Goal: Transaction & Acquisition: Purchase product/service

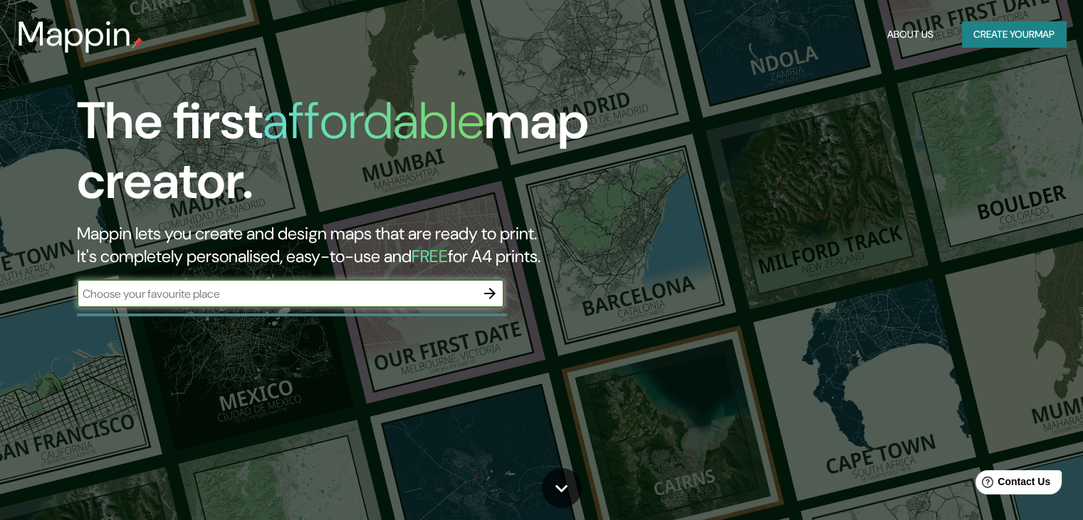
click at [208, 298] on input "text" at bounding box center [276, 293] width 399 height 16
paste input "19.055330624541217, -98.30726530273364"
type input "19.055330624541217, -98.30726530273364"
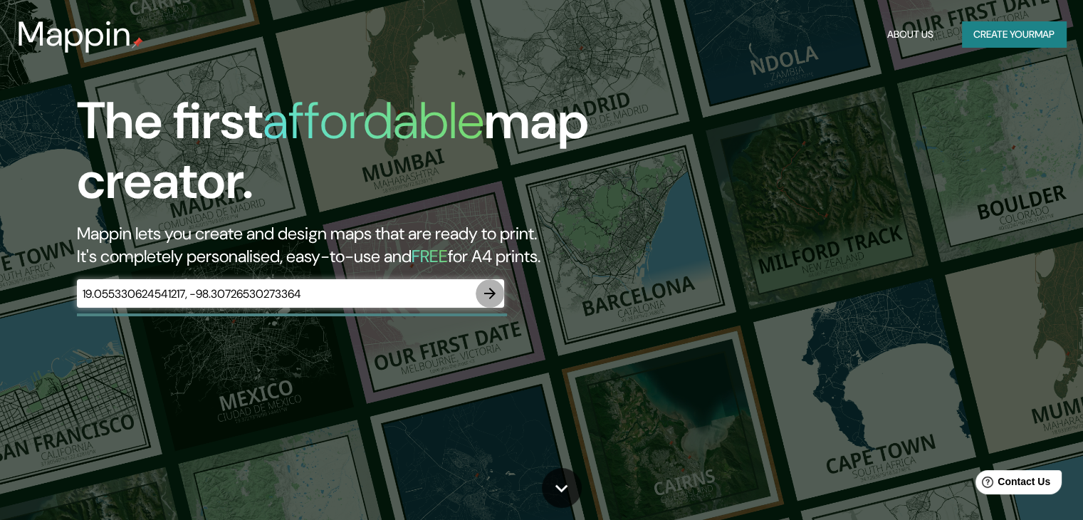
click at [491, 298] on icon "button" at bounding box center [489, 293] width 17 height 17
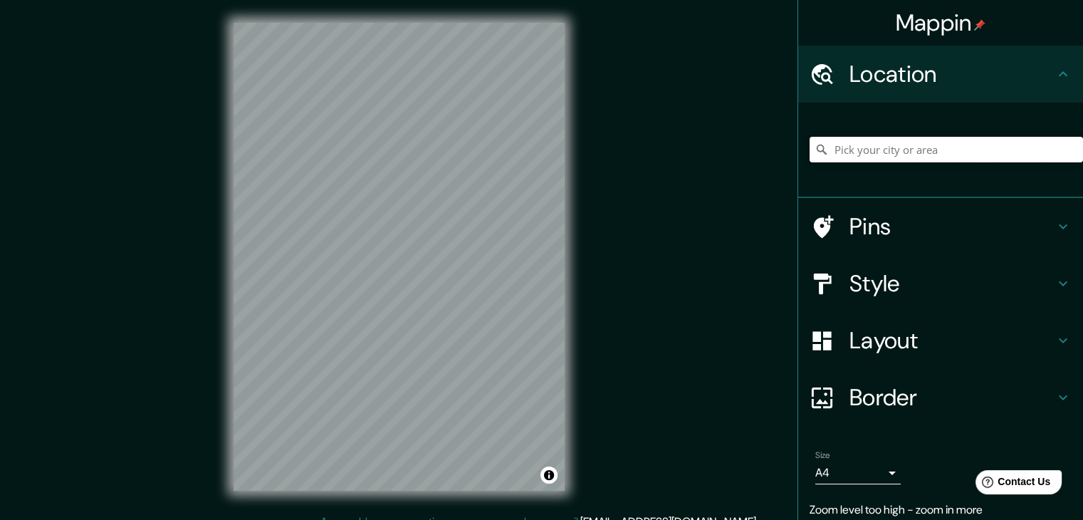
click at [967, 154] on input "Pick your city or area" at bounding box center [945, 150] width 273 height 26
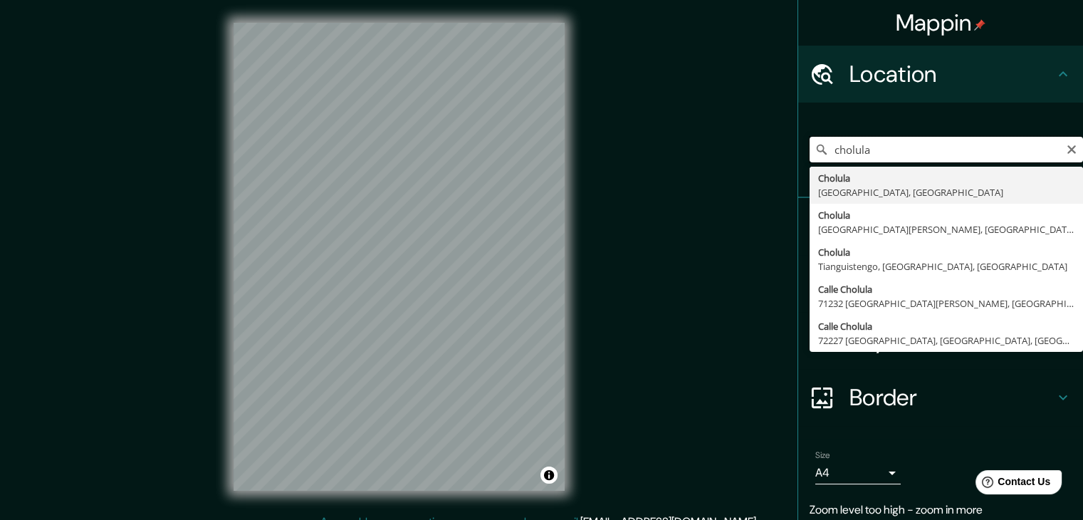
click at [918, 147] on input "cholula" at bounding box center [945, 150] width 273 height 26
click at [910, 149] on input "San pablo tecamac cho" at bounding box center [945, 150] width 273 height 26
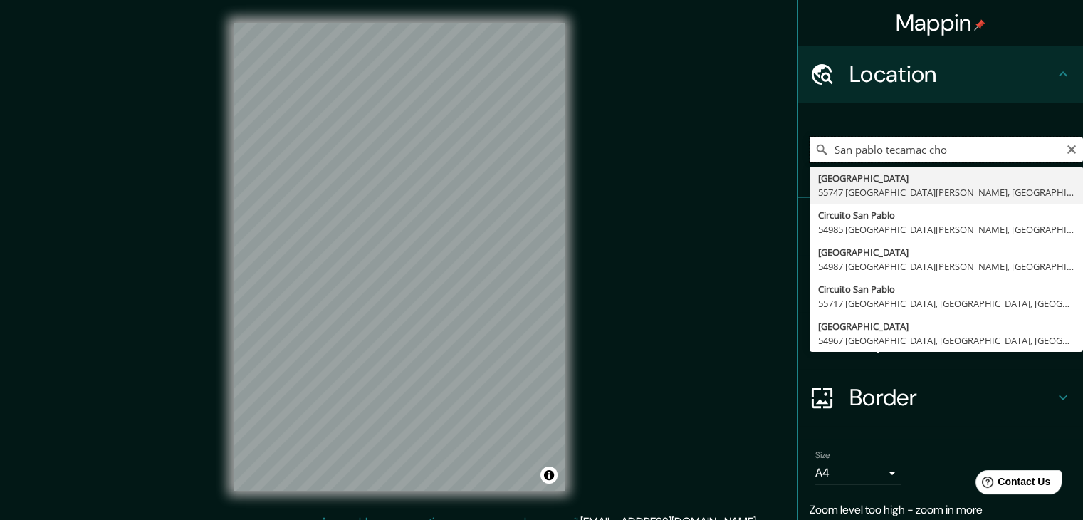
click at [910, 149] on input "San pablo tecamac cho" at bounding box center [945, 150] width 273 height 26
paste input "72760 [GEOGRAPHIC_DATA], [GEOGRAPHIC_DATA]."
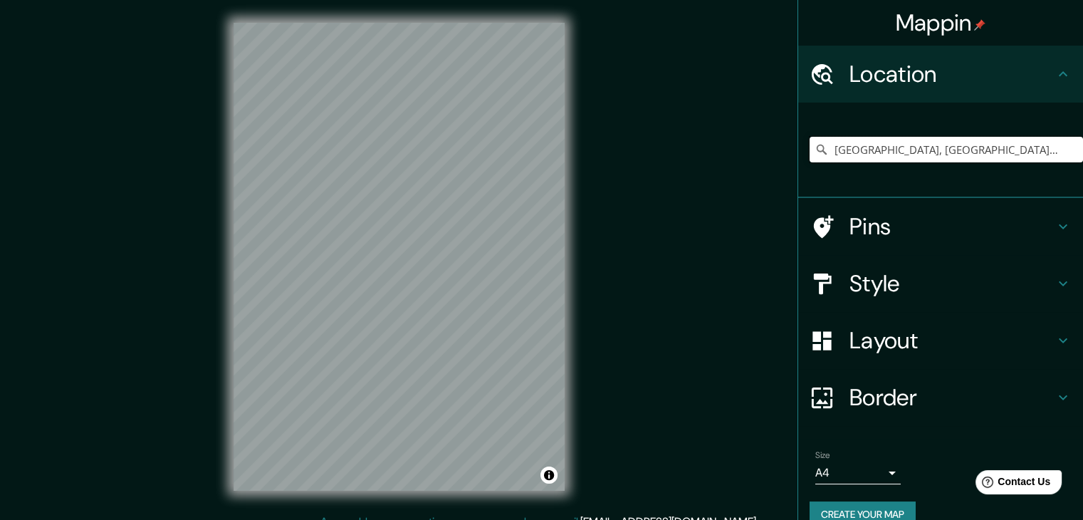
type input "[GEOGRAPHIC_DATA], [GEOGRAPHIC_DATA], 72760, [GEOGRAPHIC_DATA]"
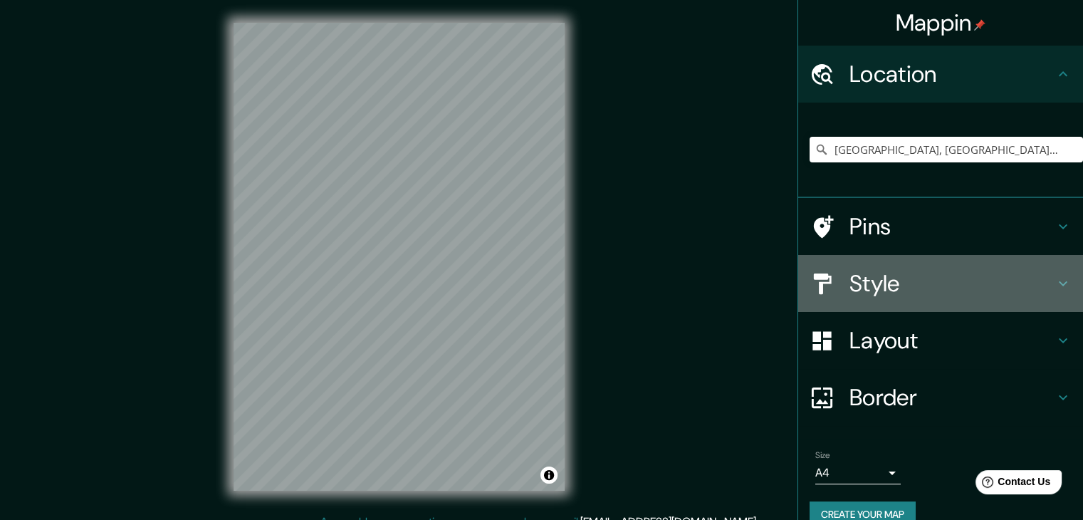
click at [914, 274] on h4 "Style" at bounding box center [951, 283] width 205 height 28
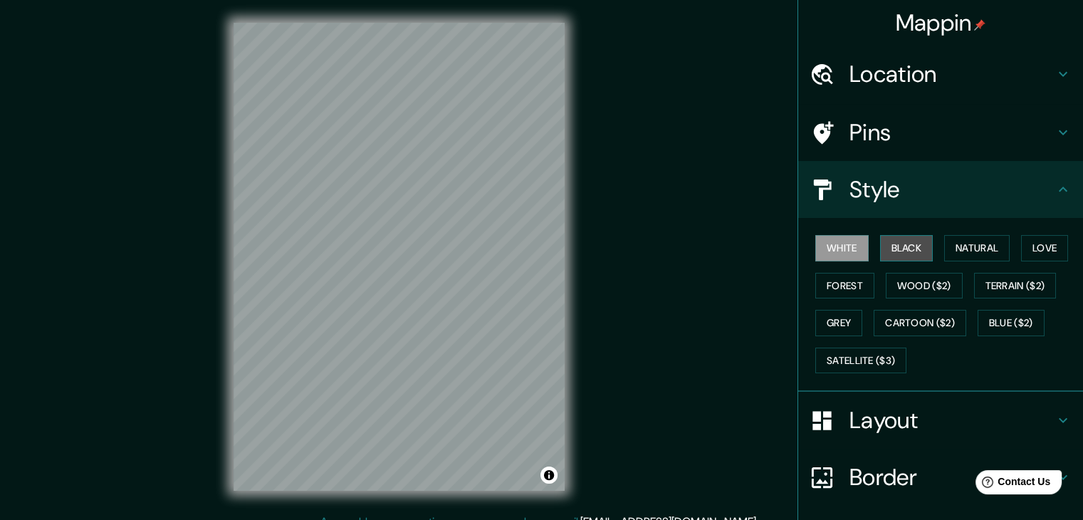
click at [894, 246] on button "Black" at bounding box center [906, 248] width 53 height 26
click at [836, 247] on button "White" at bounding box center [841, 248] width 53 height 26
click at [944, 250] on button "Natural" at bounding box center [976, 248] width 65 height 26
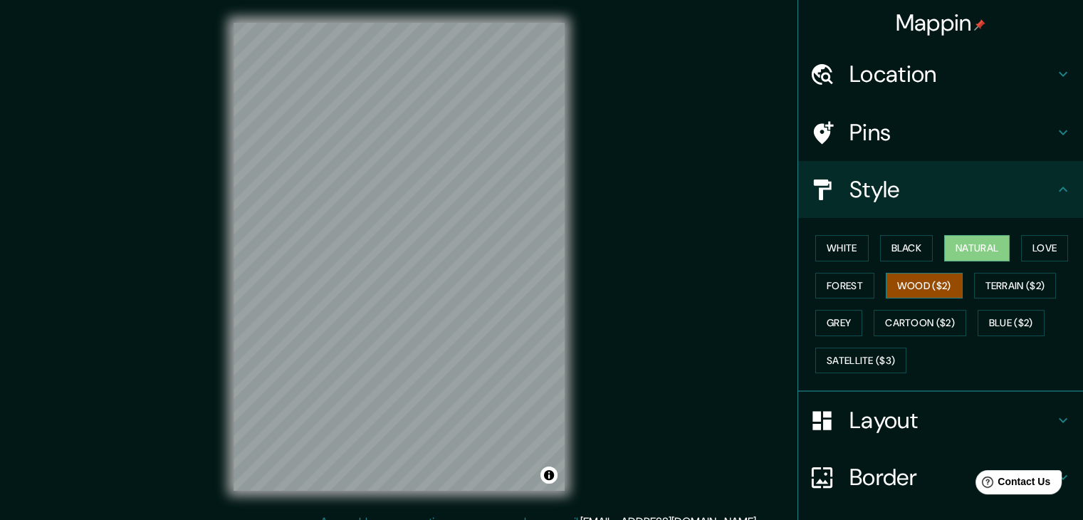
click at [947, 281] on button "Wood ($2)" at bounding box center [924, 286] width 77 height 26
click at [960, 251] on button "Natural" at bounding box center [976, 248] width 65 height 26
click at [1021, 241] on button "Love" at bounding box center [1044, 248] width 47 height 26
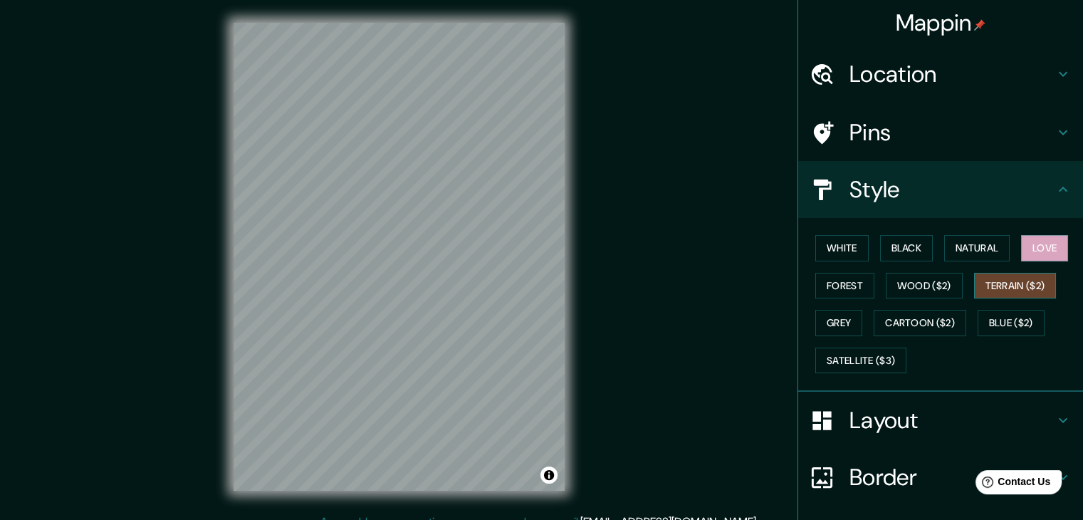
click at [1015, 288] on button "Terrain ($2)" at bounding box center [1015, 286] width 83 height 26
click at [928, 317] on button "Cartoon ($2)" at bounding box center [919, 323] width 93 height 26
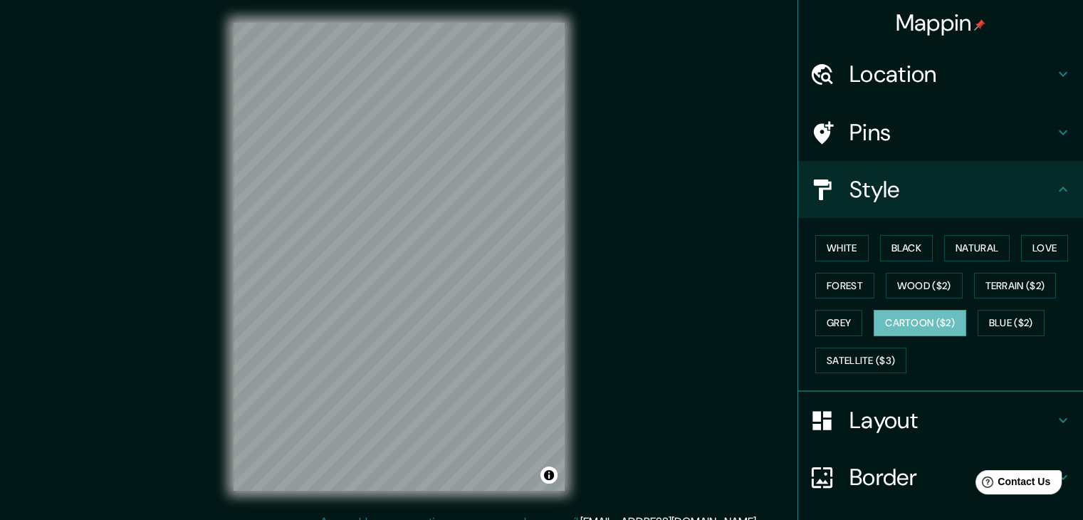
click at [853, 326] on div "White Black Natural Love Forest Wood ($2) Terrain ($2) Grey Cartoon ($2) Blue (…" at bounding box center [945, 303] width 273 height 149
click at [836, 327] on button "Grey" at bounding box center [838, 323] width 47 height 26
click at [1014, 326] on button "Blue ($2)" at bounding box center [1010, 323] width 67 height 26
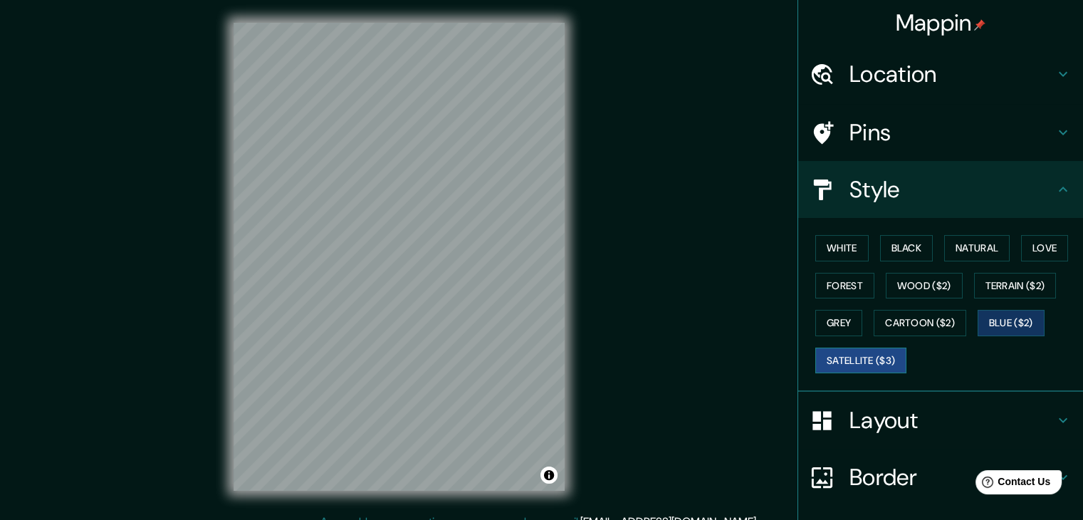
click at [870, 355] on button "Satellite ($3)" at bounding box center [860, 360] width 91 height 26
click at [844, 325] on button "Grey" at bounding box center [838, 323] width 47 height 26
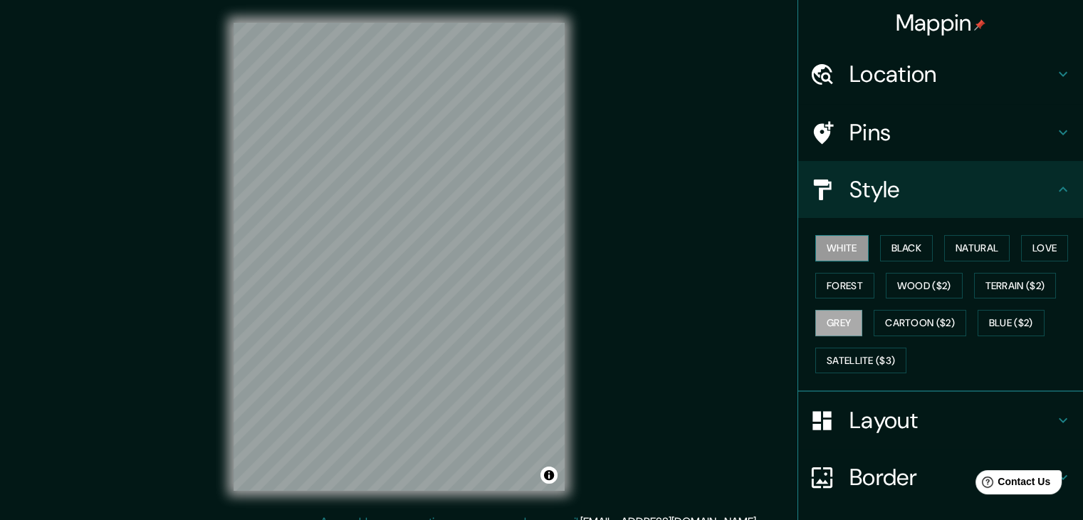
click at [851, 248] on button "White" at bounding box center [841, 248] width 53 height 26
click at [910, 242] on button "Black" at bounding box center [906, 248] width 53 height 26
click at [846, 248] on button "White" at bounding box center [841, 248] width 53 height 26
click at [831, 320] on button "Grey" at bounding box center [838, 323] width 47 height 26
click at [915, 467] on h4 "Border" at bounding box center [951, 477] width 205 height 28
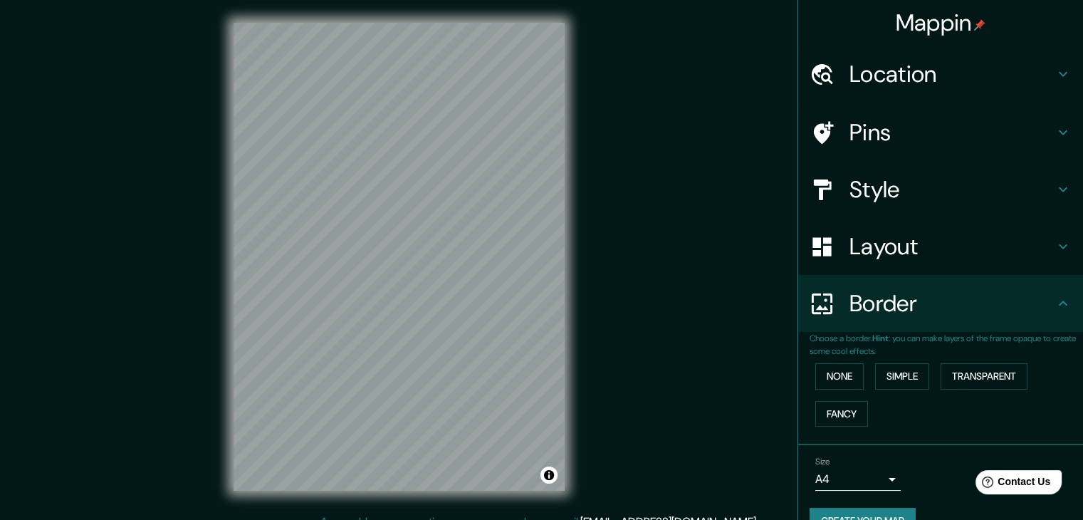
click at [931, 379] on div "None Simple Transparent Fancy" at bounding box center [945, 394] width 273 height 75
click at [900, 370] on button "Simple" at bounding box center [902, 376] width 54 height 26
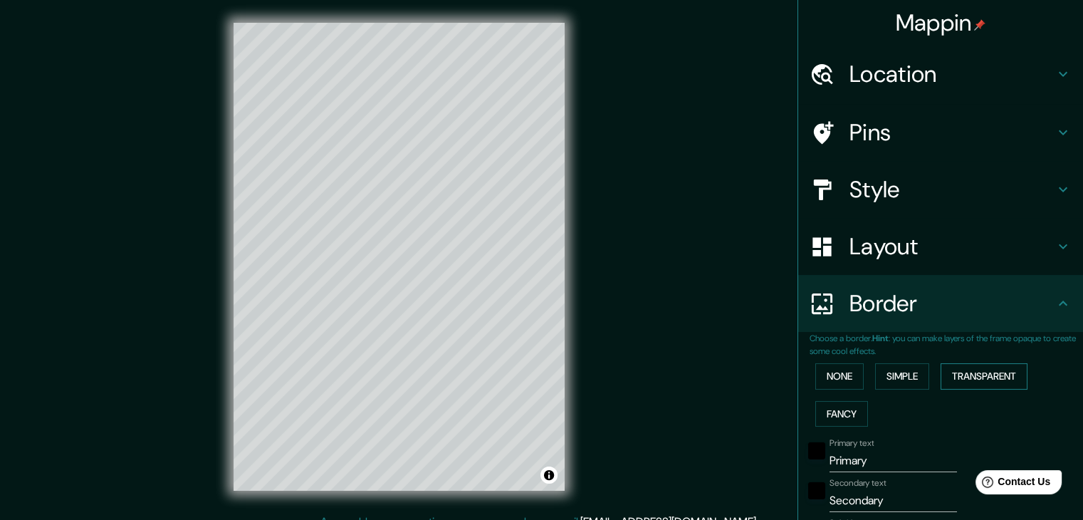
click at [980, 377] on button "Transparent" at bounding box center [983, 376] width 87 height 26
click at [837, 414] on button "Fancy" at bounding box center [841, 414] width 53 height 26
click at [834, 382] on button "None" at bounding box center [839, 376] width 48 height 26
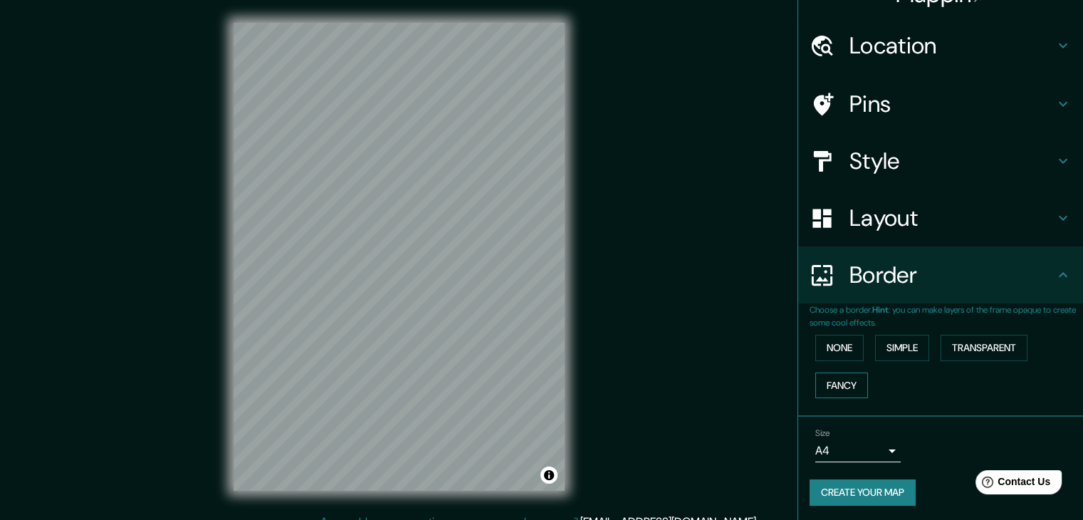
scroll to position [30, 0]
click at [886, 495] on button "Create your map" at bounding box center [862, 491] width 106 height 26
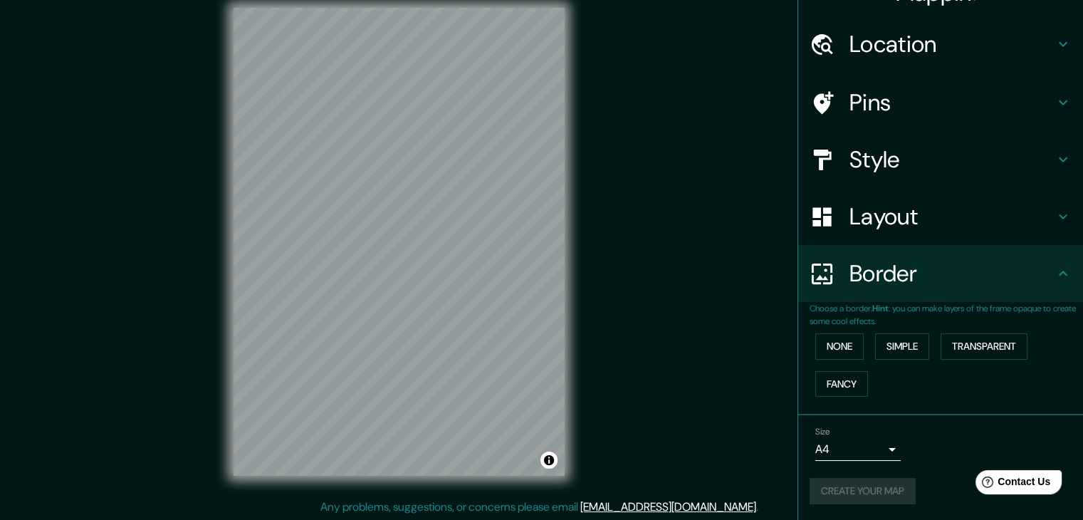
scroll to position [16, 0]
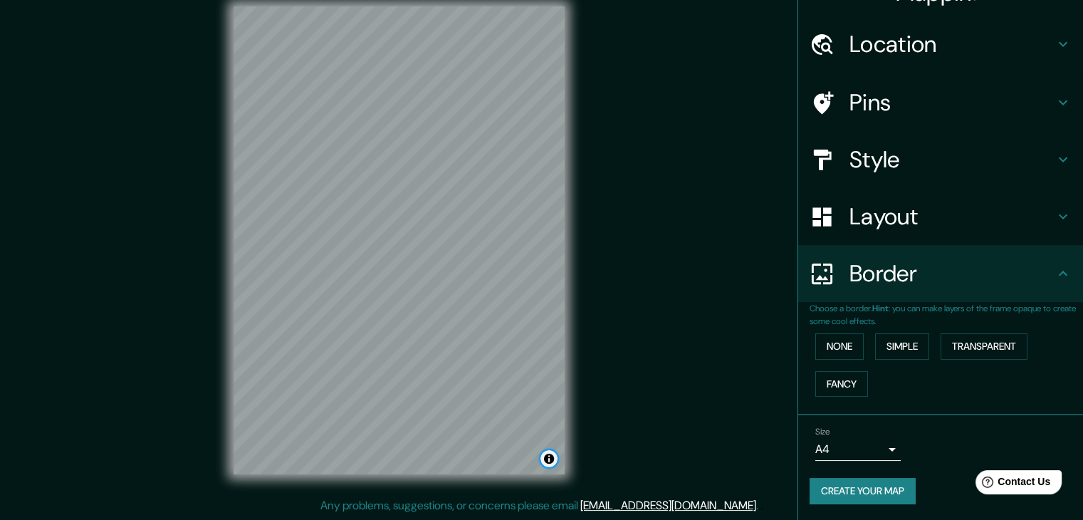
click at [550, 463] on button "Toggle attribution" at bounding box center [548, 458] width 17 height 17
click at [872, 485] on button "Create your map" at bounding box center [862, 491] width 106 height 26
click at [740, 145] on div "Mappin Location [GEOGRAPHIC_DATA] [GEOGRAPHIC_DATA] [GEOGRAPHIC_DATA] [GEOGRAPH…" at bounding box center [541, 252] width 1083 height 536
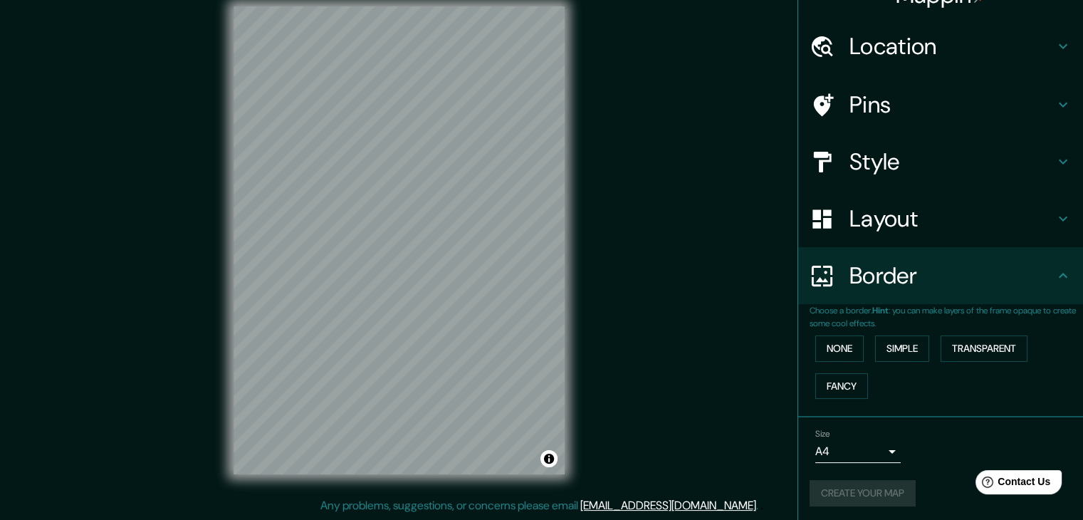
scroll to position [30, 0]
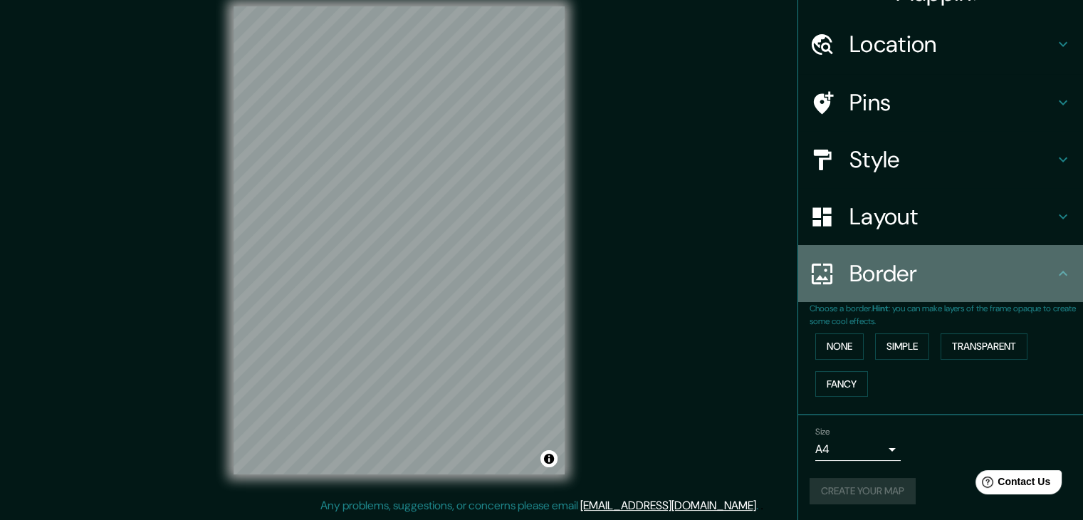
click at [1054, 271] on icon at bounding box center [1062, 273] width 17 height 17
click at [1054, 276] on icon at bounding box center [1062, 273] width 17 height 17
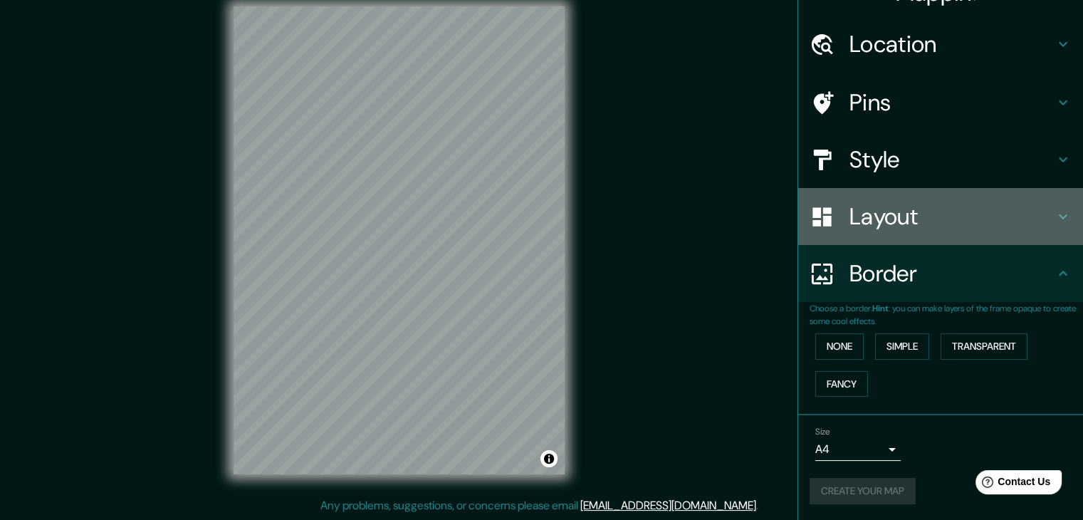
click at [1046, 224] on div "Layout" at bounding box center [940, 216] width 285 height 57
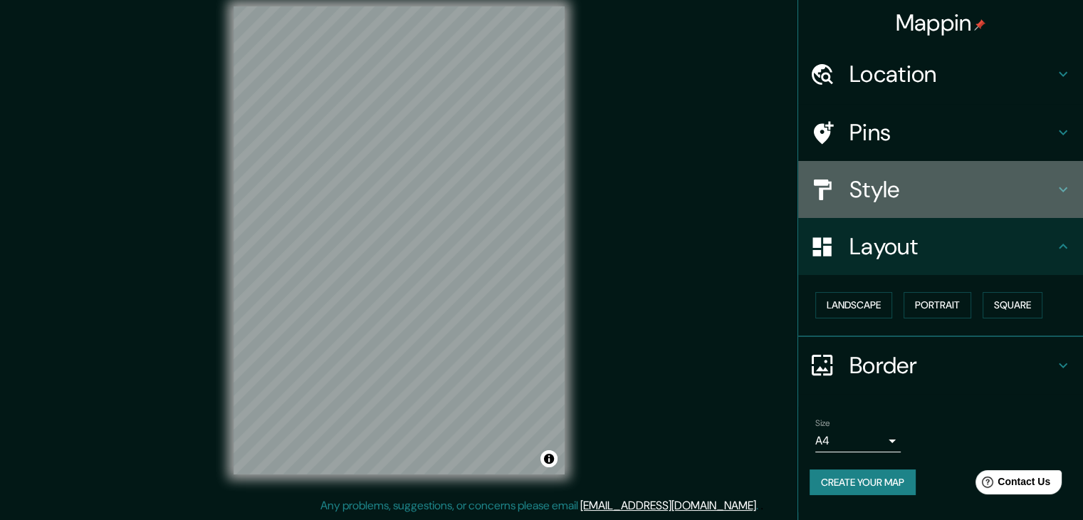
click at [1049, 179] on h4 "Style" at bounding box center [951, 189] width 205 height 28
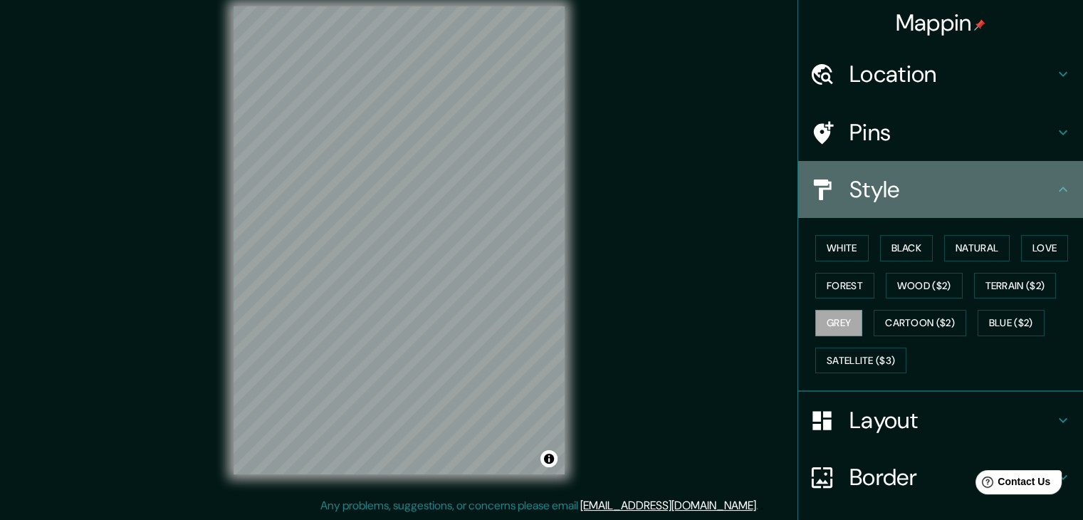
click at [1054, 184] on icon at bounding box center [1062, 189] width 17 height 17
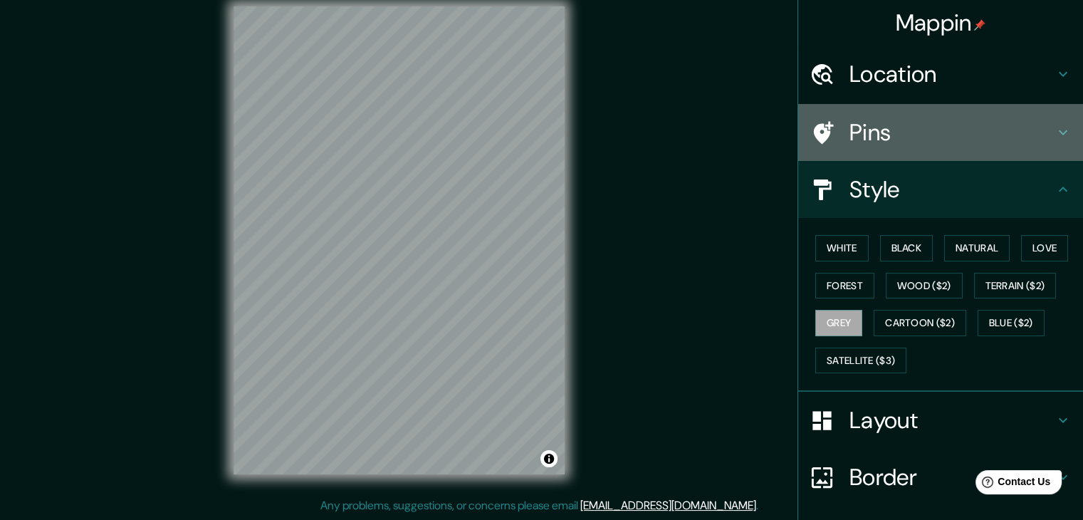
click at [1054, 137] on icon at bounding box center [1062, 132] width 17 height 17
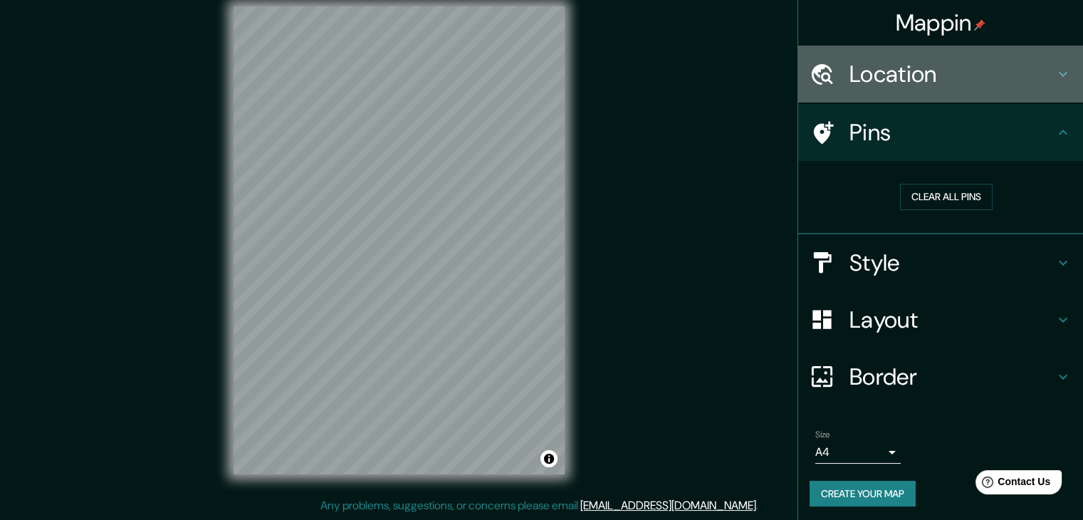
click at [1048, 100] on div "Location" at bounding box center [940, 74] width 285 height 57
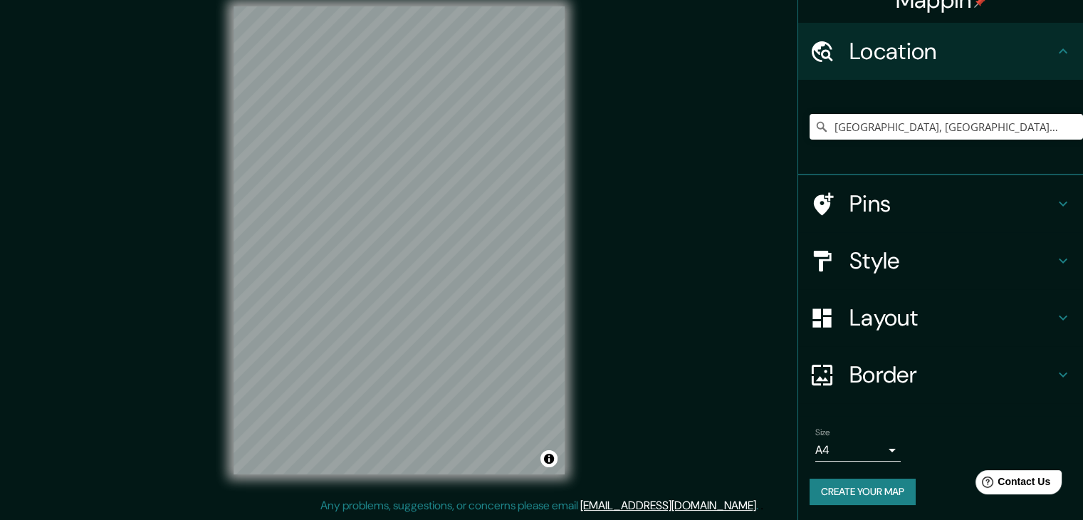
scroll to position [24, 0]
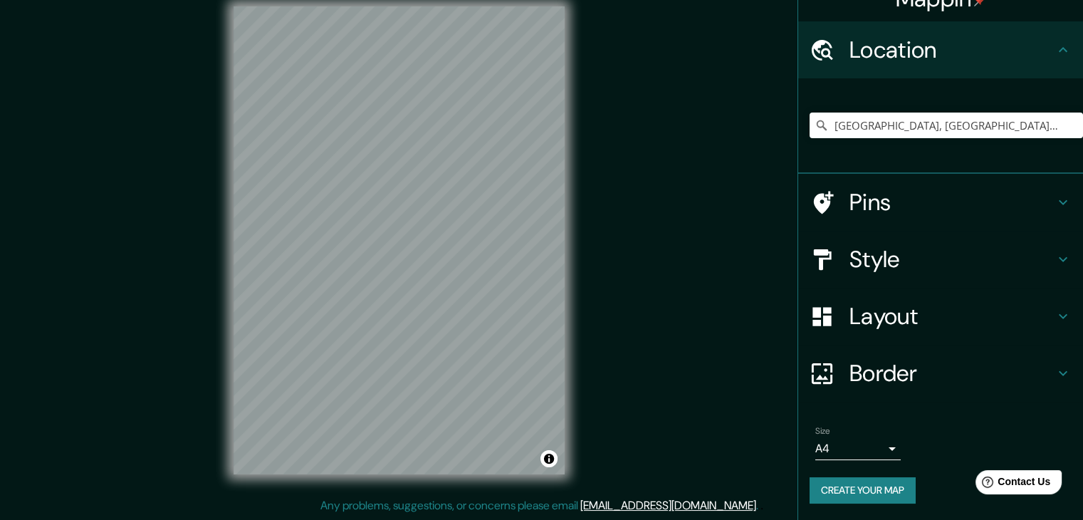
click at [749, 335] on div "Mappin Location [GEOGRAPHIC_DATA] [GEOGRAPHIC_DATA] [GEOGRAPHIC_DATA] [GEOGRAPH…" at bounding box center [541, 252] width 1083 height 536
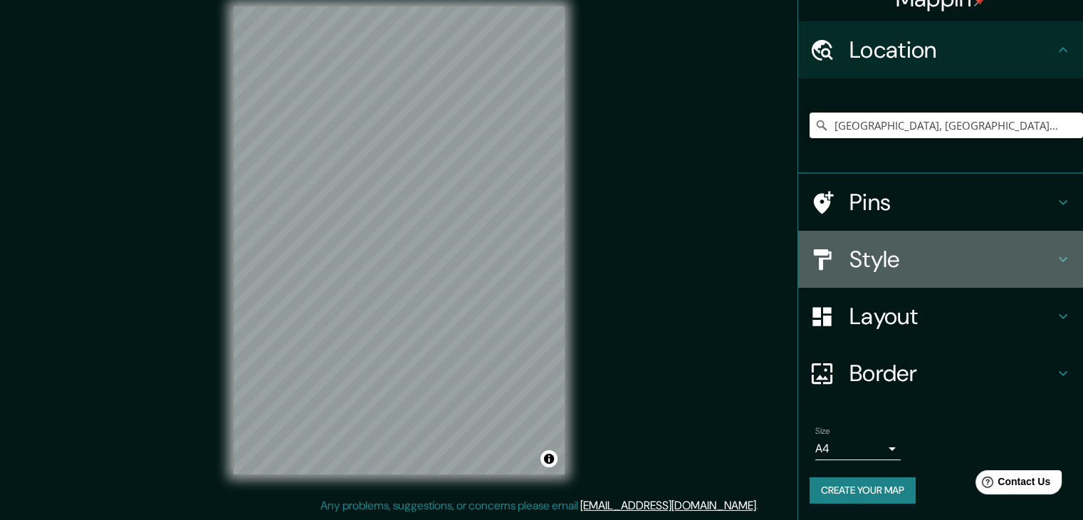
click at [884, 260] on h4 "Style" at bounding box center [951, 259] width 205 height 28
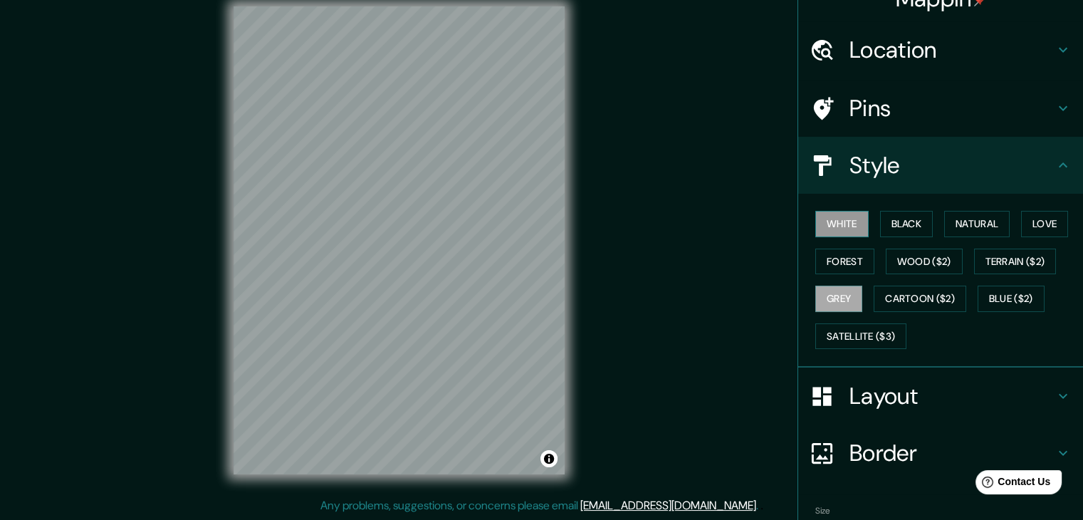
click at [815, 217] on button "White" at bounding box center [841, 224] width 53 height 26
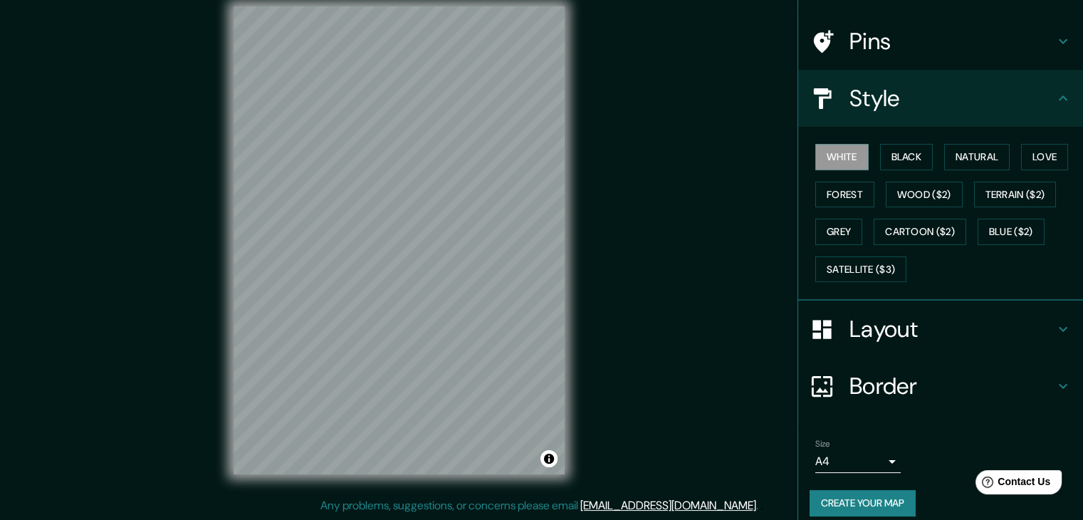
scroll to position [103, 0]
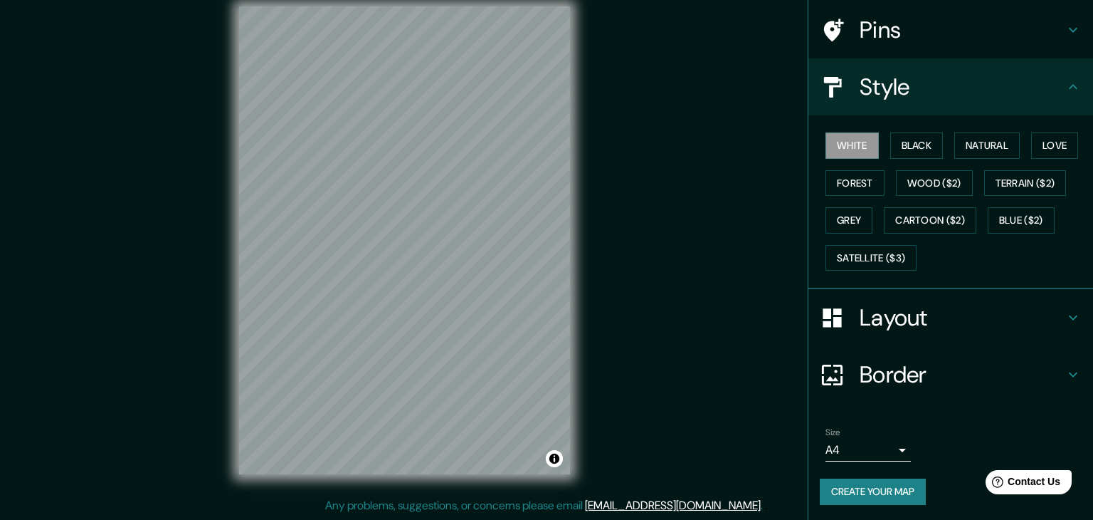
click at [877, 448] on body "Mappin Location [GEOGRAPHIC_DATA], [GEOGRAPHIC_DATA] [GEOGRAPHIC_DATA] [GEOGRAP…" at bounding box center [546, 244] width 1093 height 520
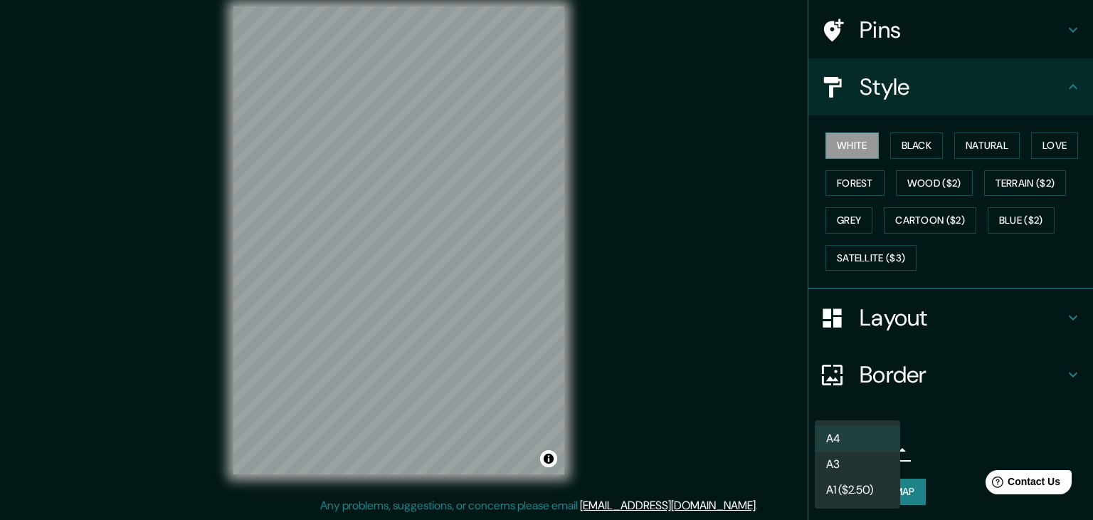
click at [857, 469] on li "A3" at bounding box center [857, 464] width 85 height 26
type input "a4"
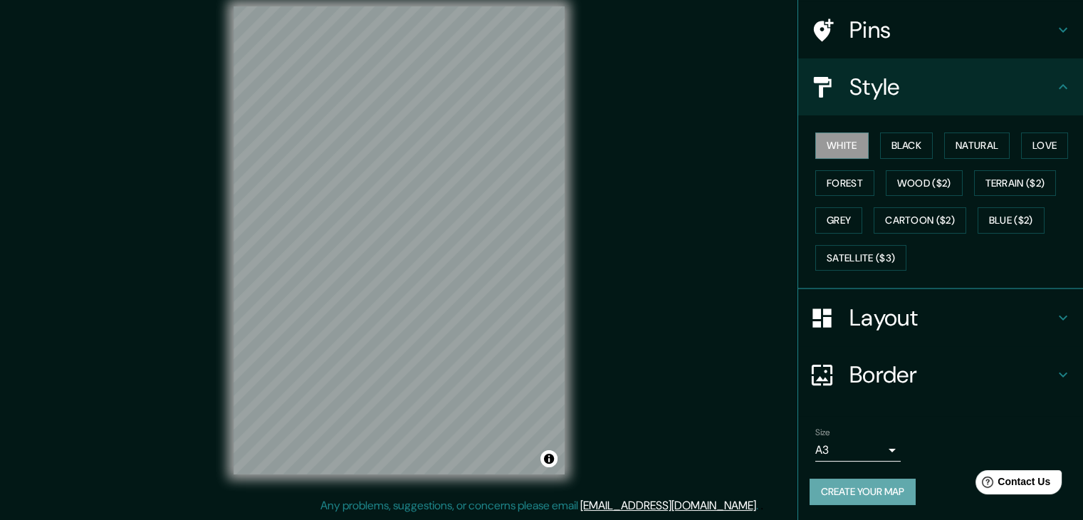
click at [853, 494] on button "Create your map" at bounding box center [862, 491] width 106 height 26
